Goal: Transaction & Acquisition: Purchase product/service

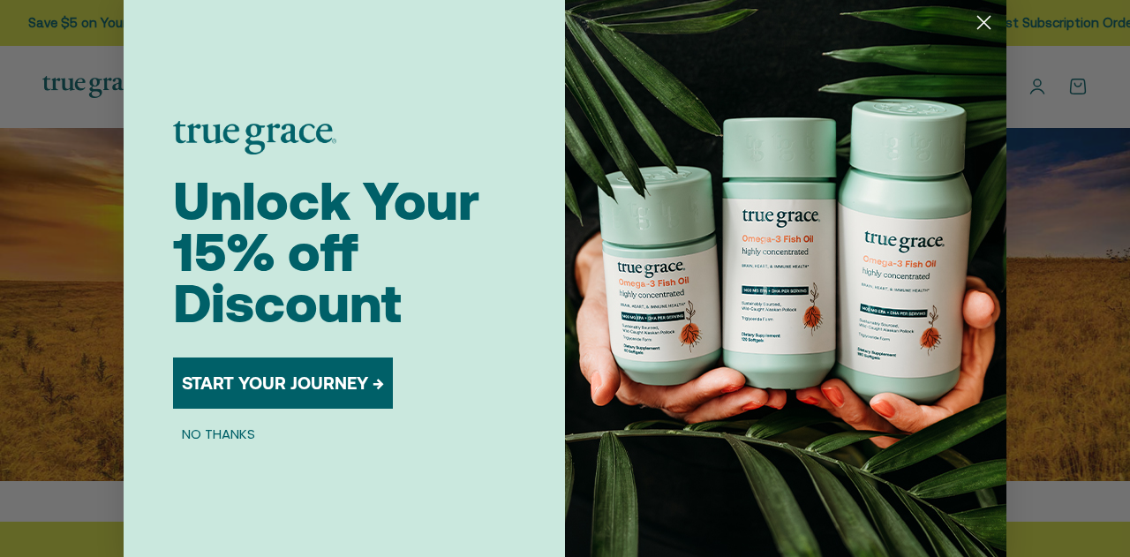
click at [985, 27] on circle "Close dialog" at bounding box center [983, 22] width 29 height 29
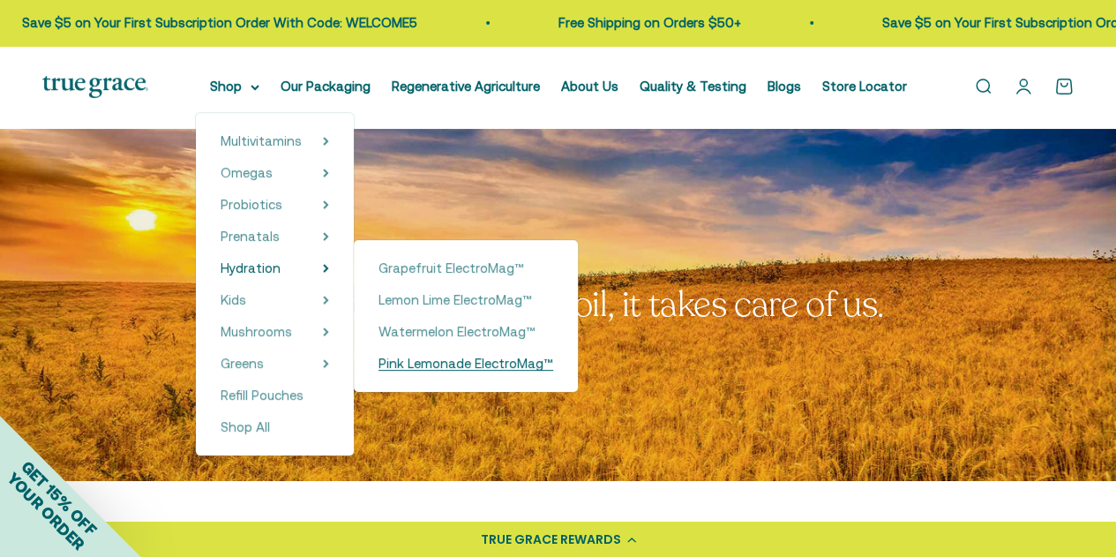
click at [422, 357] on span "Pink Lemonade ElectroMag™" at bounding box center [466, 363] width 175 height 15
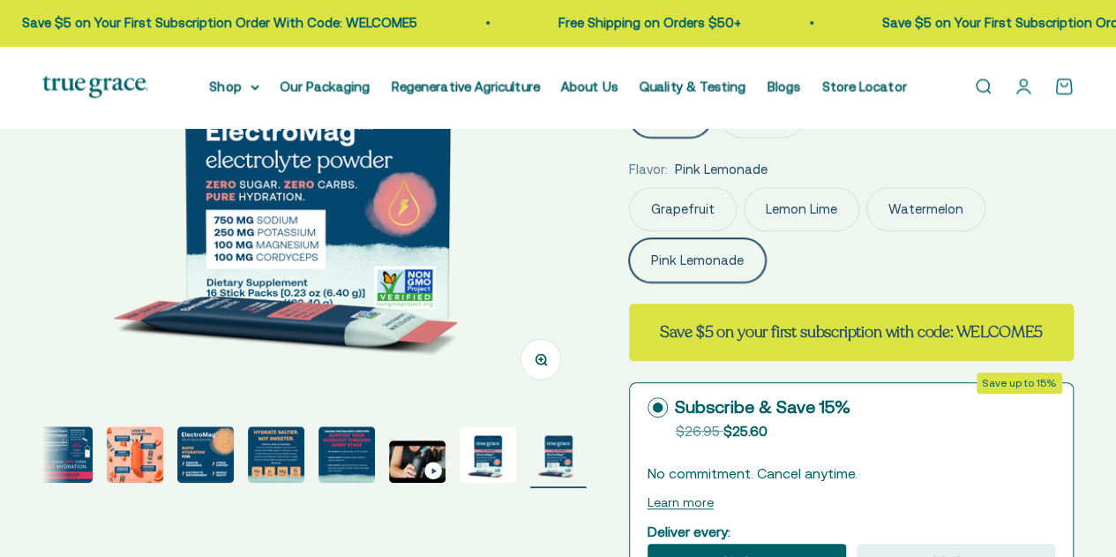
scroll to position [348, 0]
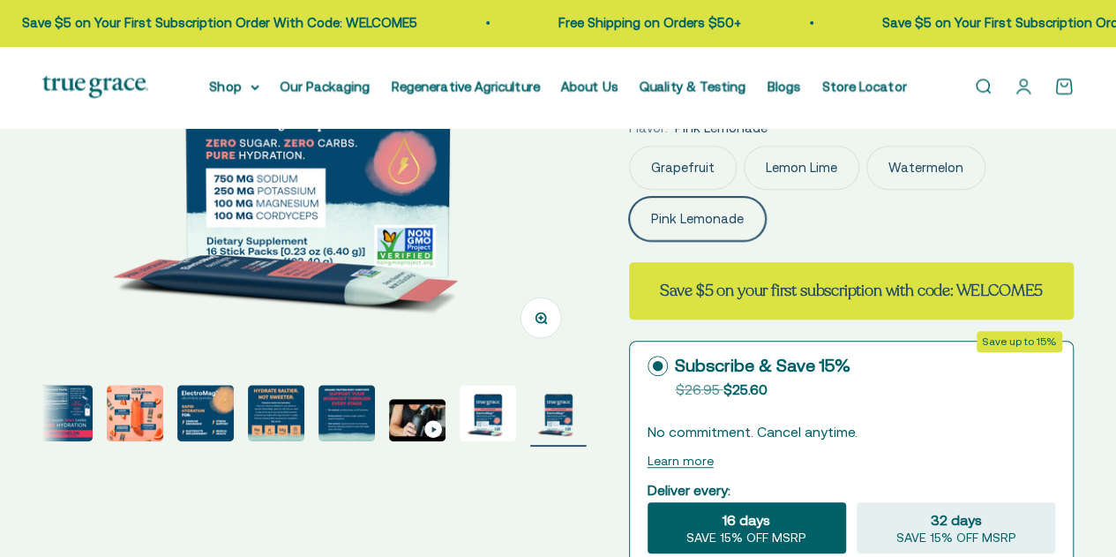
select select "3"
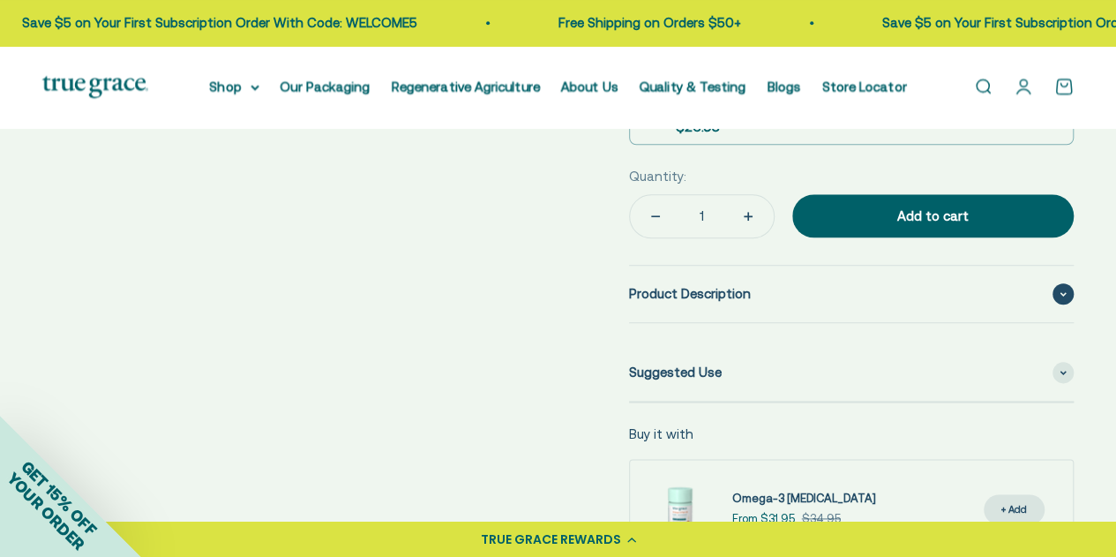
scroll to position [883, 0]
click at [662, 307] on div "Product Description" at bounding box center [851, 295] width 445 height 56
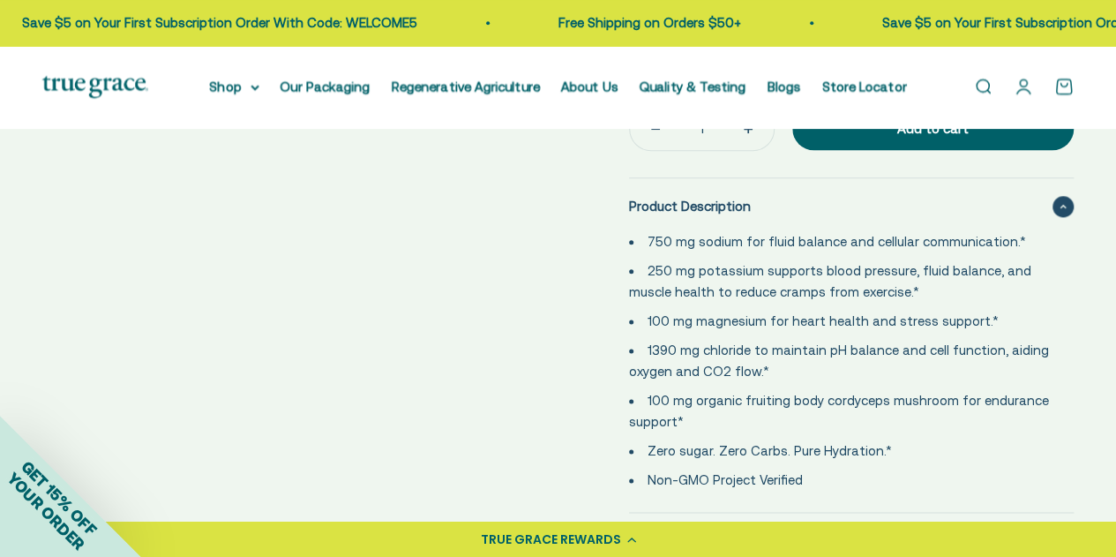
scroll to position [971, 0]
drag, startPoint x: 816, startPoint y: 321, endPoint x: 611, endPoint y: 236, distance: 222.8
click at [611, 236] on div "Zoom Go to item 1 Go to item 2 Go to item 3 Go to item 4 Go to item 5 Go to ite…" at bounding box center [558, 24] width 1032 height 1650
copy ul "750 mg sodium for fluid balance and cellular communication.* 250 mg potassium s…"
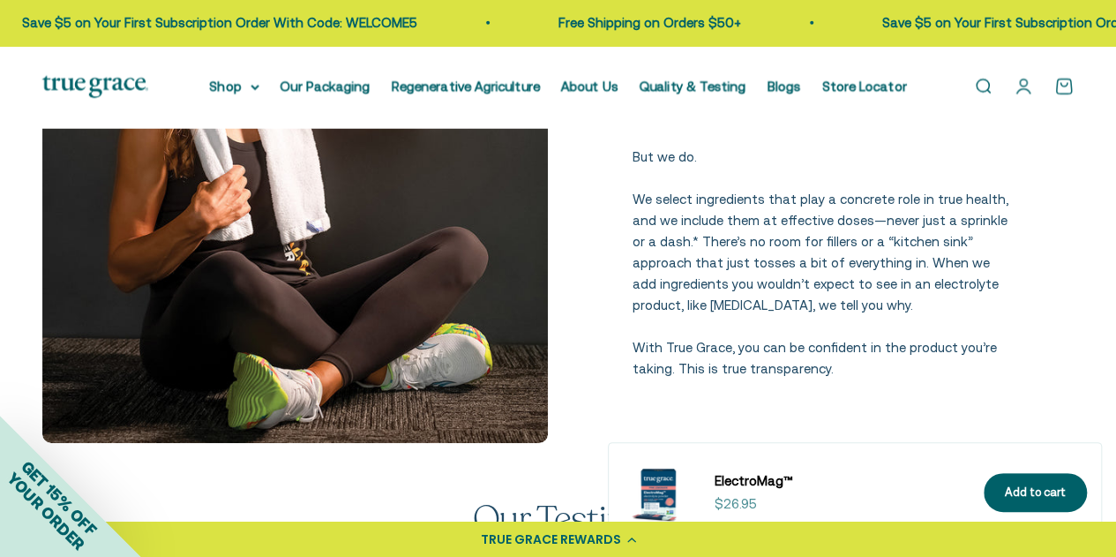
scroll to position [2823, 0]
